Goal: Transaction & Acquisition: Purchase product/service

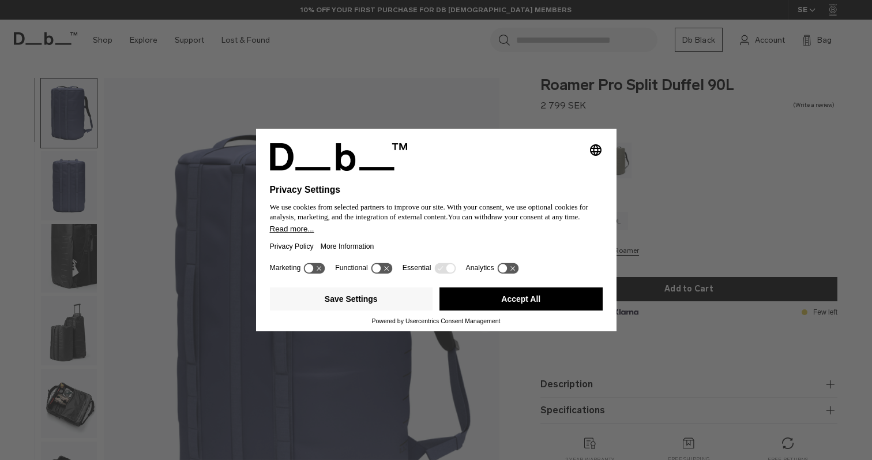
click at [517, 306] on button "Accept All" at bounding box center [521, 298] width 163 height 23
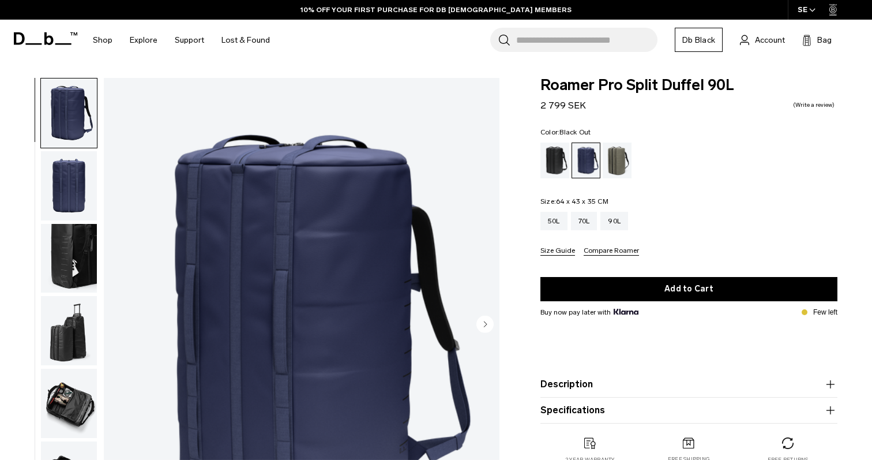
click at [545, 157] on div "Black Out" at bounding box center [555, 161] width 29 height 36
click at [557, 158] on div "Black Out" at bounding box center [555, 161] width 29 height 36
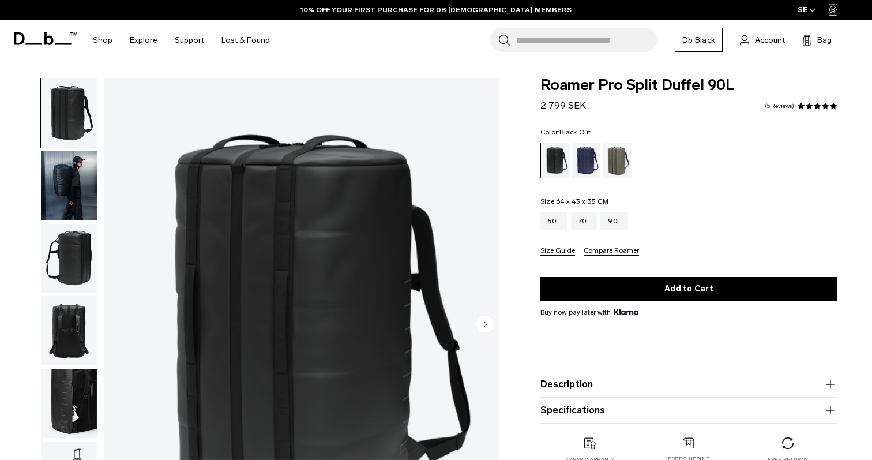
click at [73, 262] on img "button" at bounding box center [69, 258] width 56 height 69
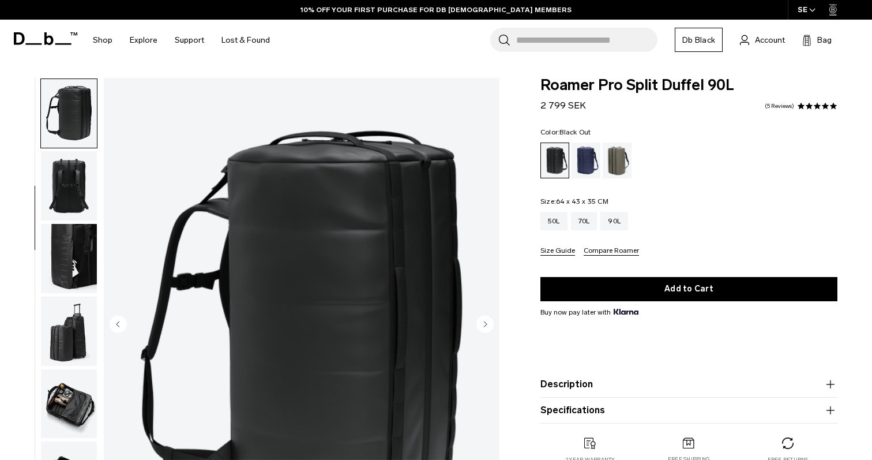
scroll to position [145, 0]
click at [68, 235] on img "button" at bounding box center [69, 257] width 56 height 69
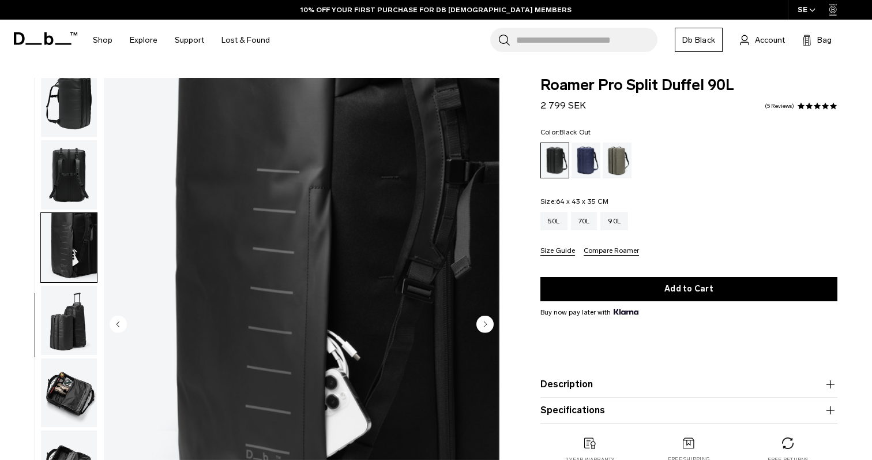
scroll to position [156, 0]
click at [83, 318] on img "button" at bounding box center [69, 319] width 56 height 69
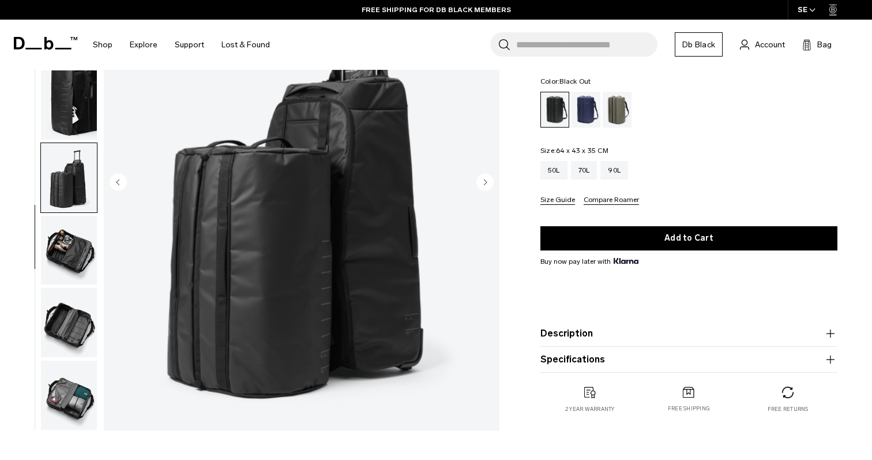
scroll to position [144, 0]
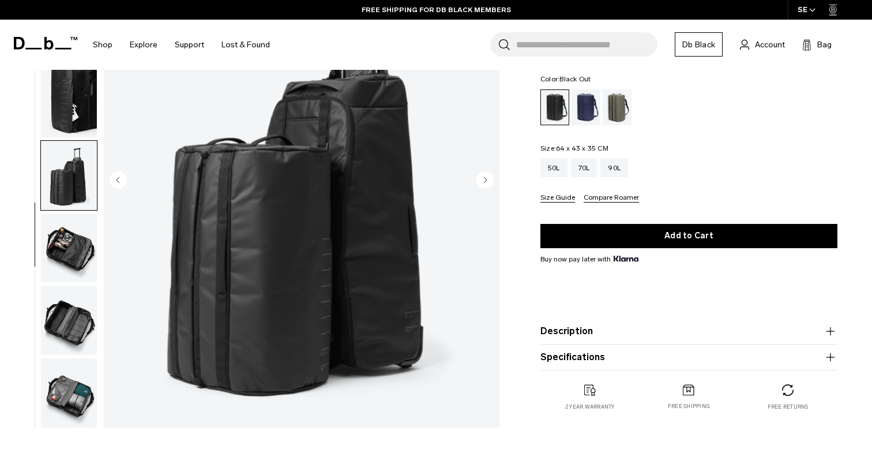
click at [73, 248] on img "button" at bounding box center [69, 248] width 56 height 69
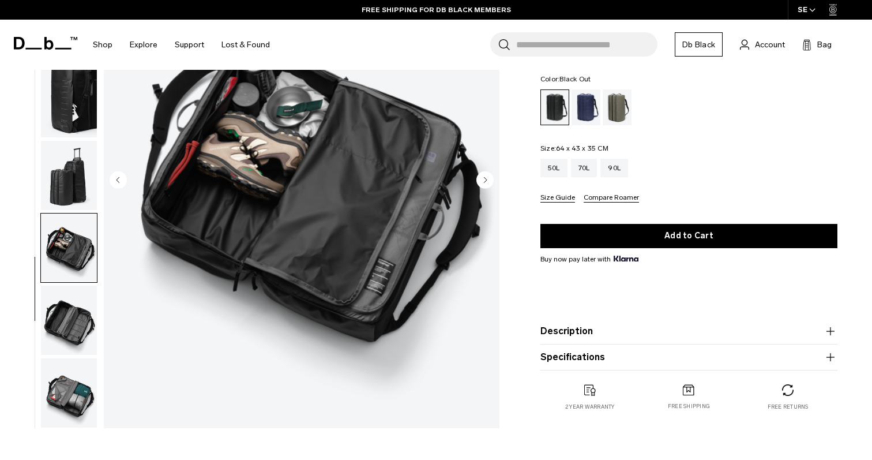
click at [66, 314] on img "button" at bounding box center [69, 320] width 56 height 69
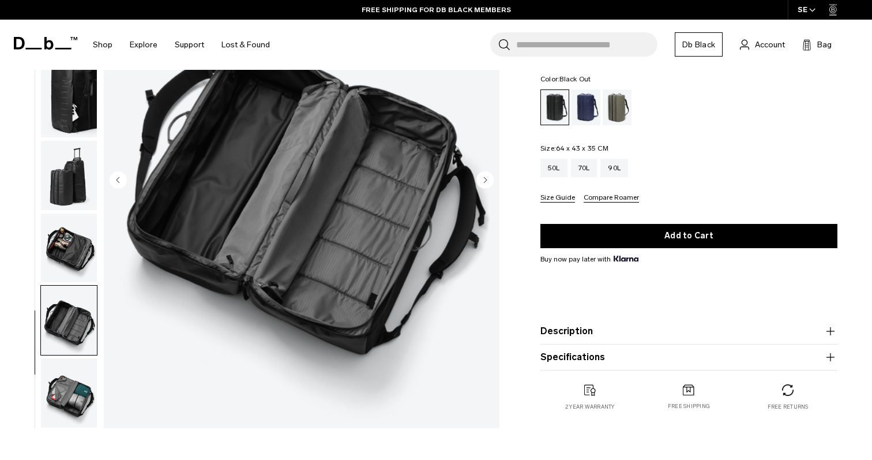
click at [67, 399] on img "button" at bounding box center [69, 392] width 56 height 69
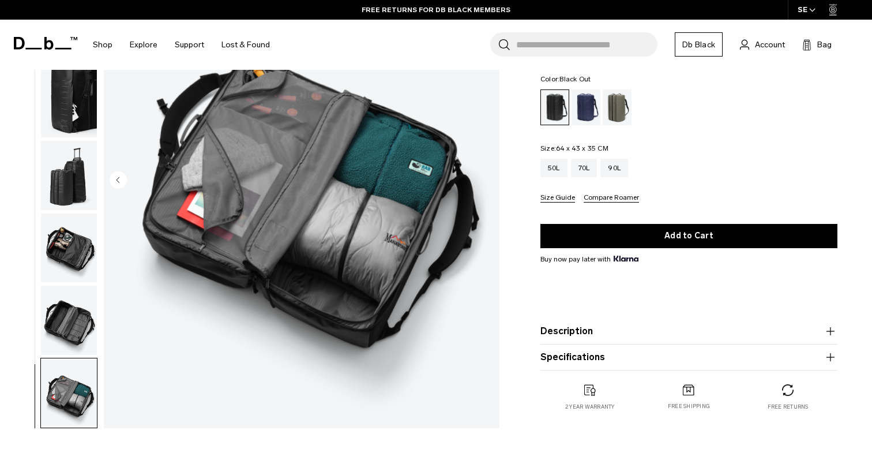
click at [70, 310] on img "button" at bounding box center [69, 320] width 56 height 69
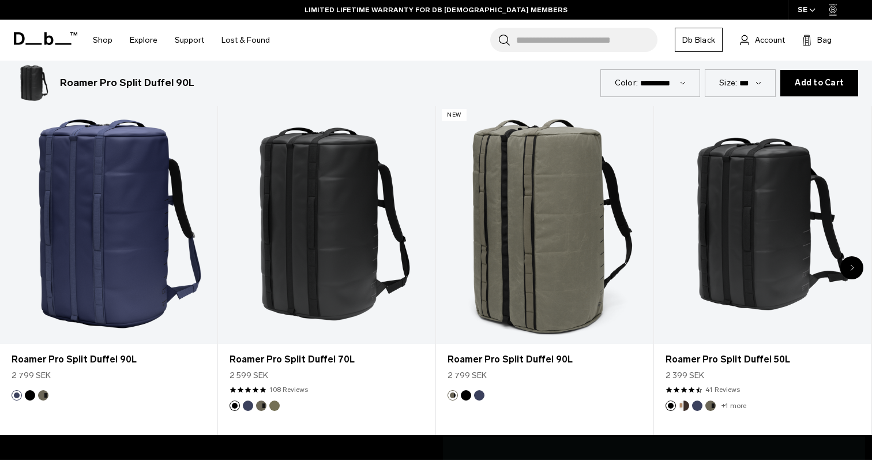
scroll to position [573, 0]
